Goal: Task Accomplishment & Management: Complete application form

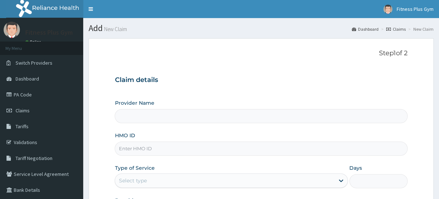
click at [159, 144] on input "HMO ID" at bounding box center [261, 149] width 292 height 14
type input "Fitness plus Gym"
type input "1"
click at [162, 143] on input "svf/10001//a" at bounding box center [261, 149] width 292 height 14
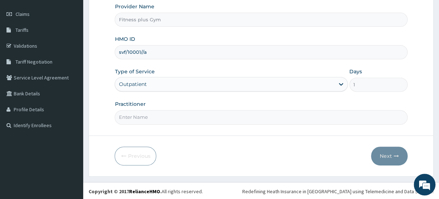
scroll to position [97, 0]
type input "svf/10001//a"
click at [166, 114] on input "Practitioner" at bounding box center [261, 116] width 292 height 14
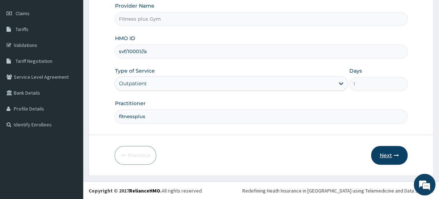
type input "fitnessplus"
click at [398, 156] on icon "button" at bounding box center [395, 155] width 5 height 5
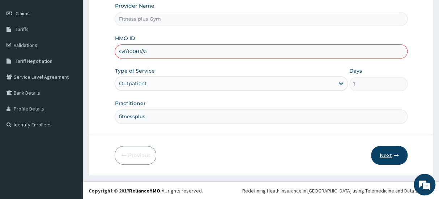
click at [396, 159] on button "Next" at bounding box center [389, 155] width 36 height 19
click at [142, 50] on input "svf/10001//a" at bounding box center [261, 51] width 292 height 14
type input "svf/10001/a"
click at [383, 155] on button "Next" at bounding box center [389, 155] width 36 height 19
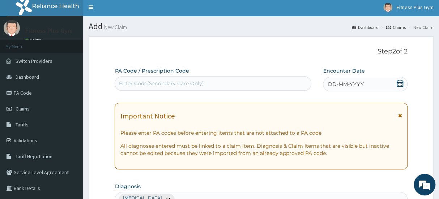
scroll to position [0, 0]
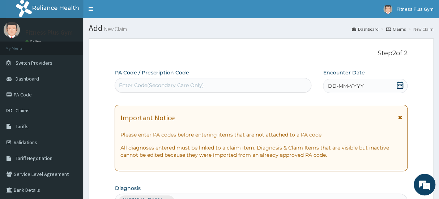
click at [249, 89] on div "Enter Code(Secondary Care Only)" at bounding box center [213, 85] width 196 height 12
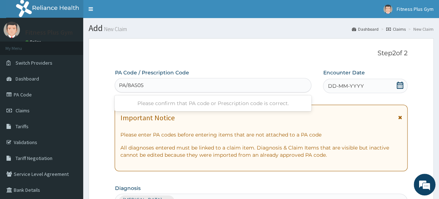
type input "PA/8A505D"
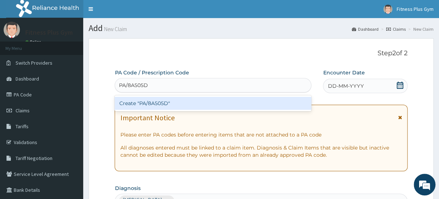
click at [198, 96] on div "Create "PA/8A505D"" at bounding box center [213, 103] width 197 height 16
click at [199, 99] on div "Create "PA/8A505D"" at bounding box center [213, 103] width 197 height 13
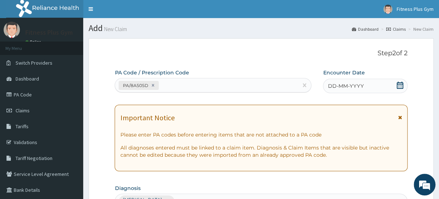
click at [399, 86] on icon at bounding box center [399, 85] width 7 height 7
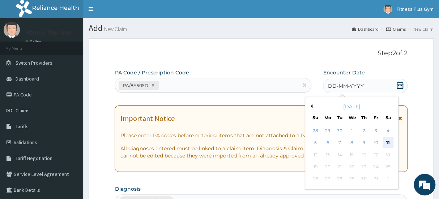
click at [391, 141] on div "11" at bounding box center [387, 143] width 11 height 11
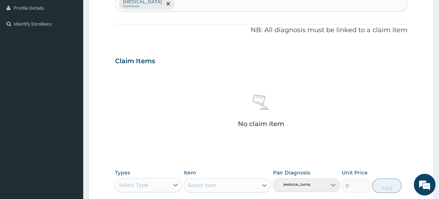
scroll to position [296, 0]
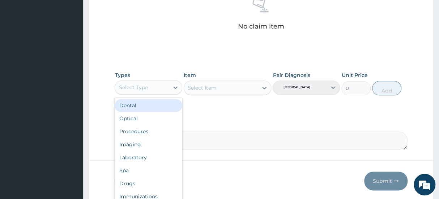
click at [150, 84] on div "Select Type" at bounding box center [141, 88] width 53 height 12
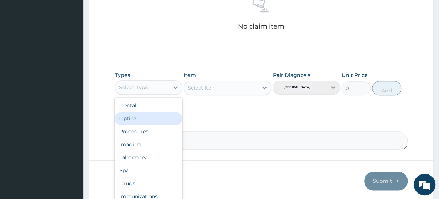
scroll to position [25, 0]
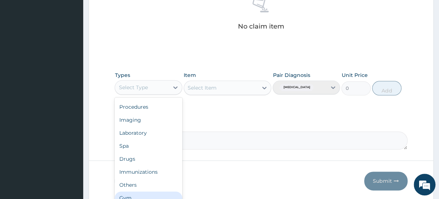
click at [147, 197] on div "Gym" at bounding box center [148, 198] width 67 height 13
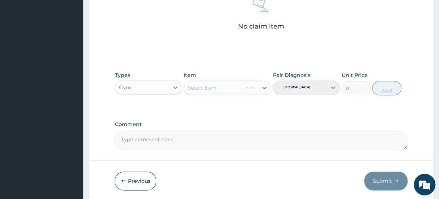
click at [239, 92] on div "Select Item" at bounding box center [228, 88] width 88 height 14
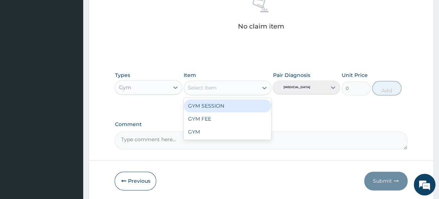
click at [242, 89] on div "Select Item" at bounding box center [221, 88] width 74 height 12
click at [236, 104] on div "GYM SESSION" at bounding box center [228, 105] width 88 height 13
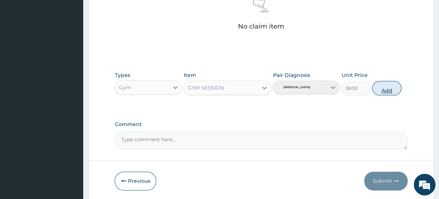
click at [384, 90] on button "Add" at bounding box center [386, 88] width 29 height 14
type input "0"
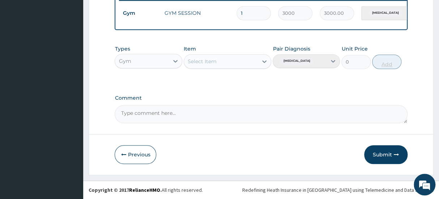
scroll to position [292, 0]
click at [385, 154] on button "Submit" at bounding box center [385, 154] width 43 height 19
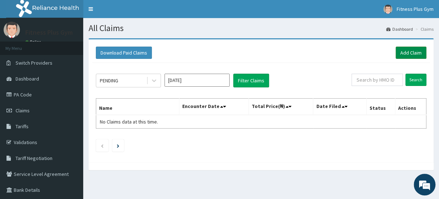
click at [416, 49] on link "Add Claim" at bounding box center [410, 53] width 31 height 12
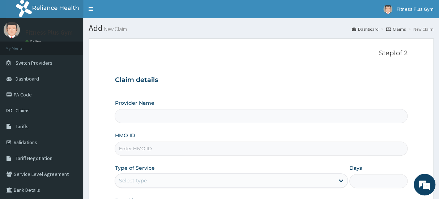
type input "Fitness plus Gym"
type input "1"
